Goal: Information Seeking & Learning: Learn about a topic

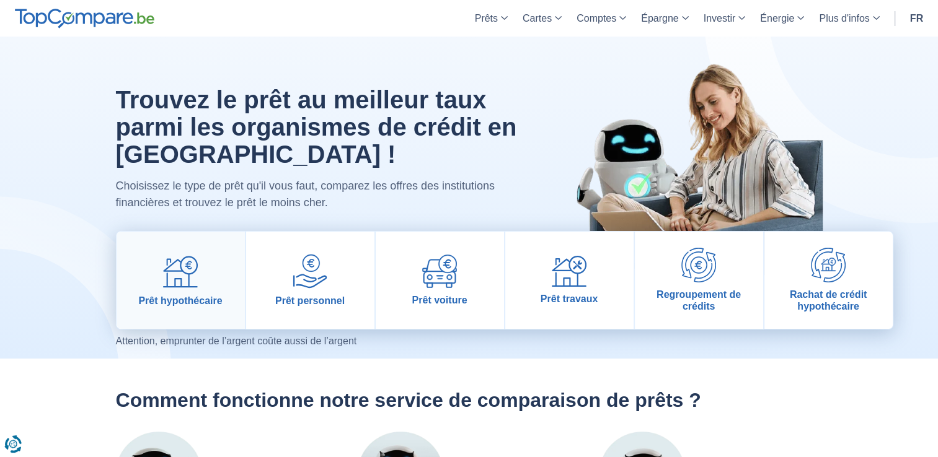
click at [217, 286] on link "Prêt hypothécaire" at bounding box center [180, 280] width 128 height 97
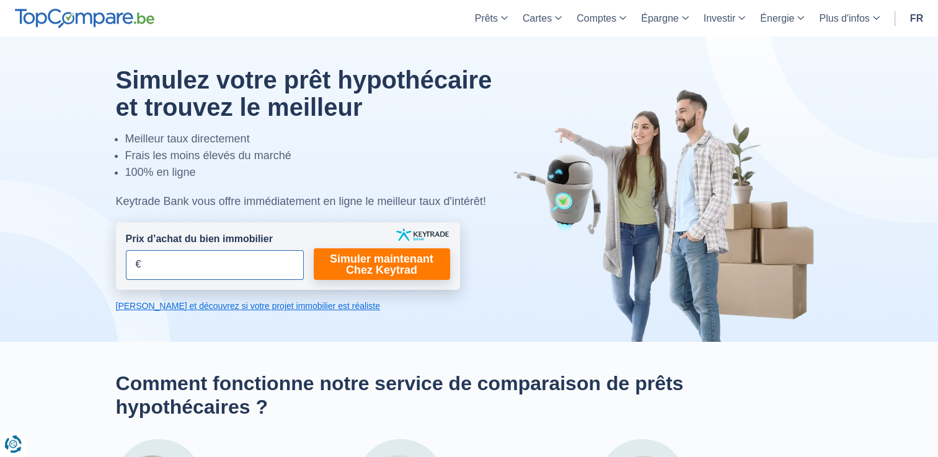
click at [207, 264] on input "Prix d’achat du bien immobilier" at bounding box center [215, 265] width 178 height 30
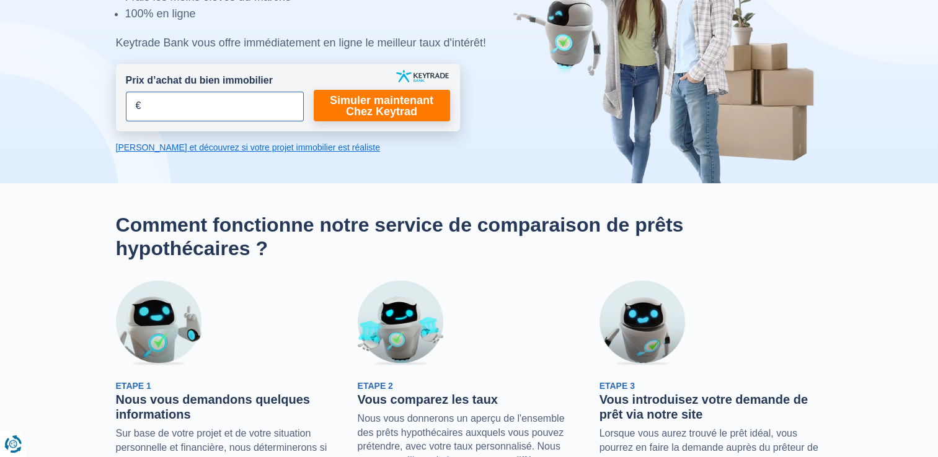
scroll to position [62, 0]
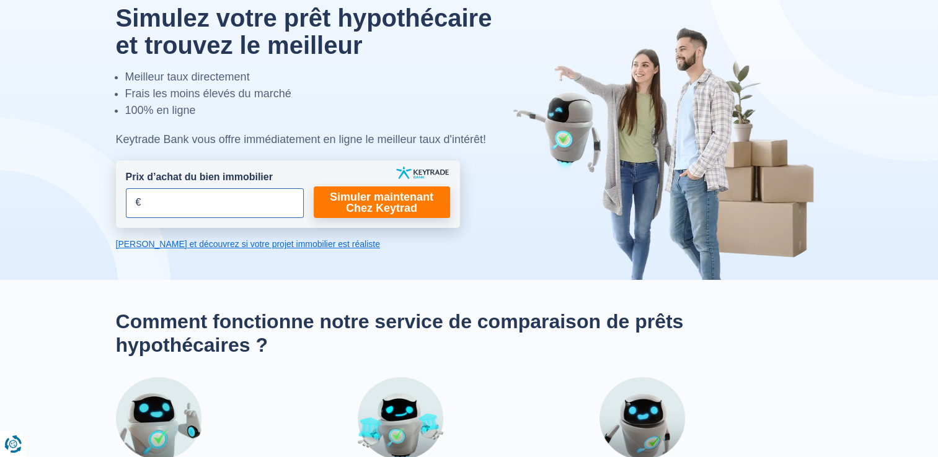
click at [221, 196] on input "Prix d’achat du bien immobilier" at bounding box center [215, 203] width 178 height 30
click at [239, 195] on input "305.000" at bounding box center [215, 203] width 178 height 30
type input "305.000"
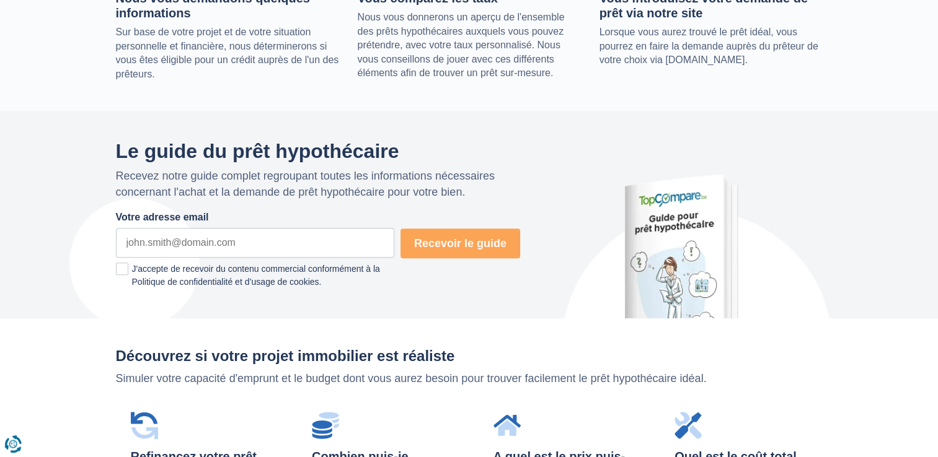
scroll to position [682, 0]
